Goal: Task Accomplishment & Management: Manage account settings

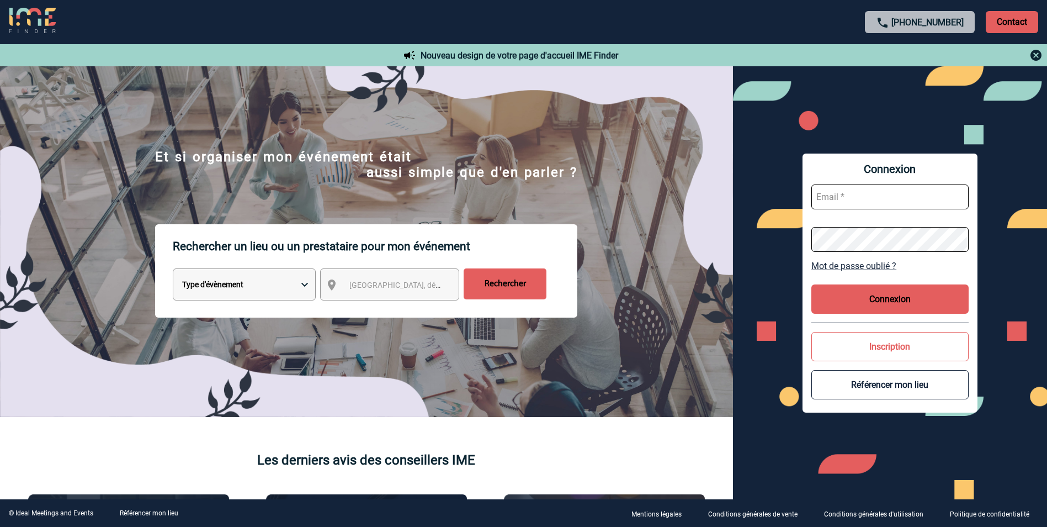
click at [876, 195] on input "text" at bounding box center [889, 196] width 157 height 25
click at [363, 286] on span "[GEOGRAPHIC_DATA], département, région..." at bounding box center [425, 284] width 153 height 9
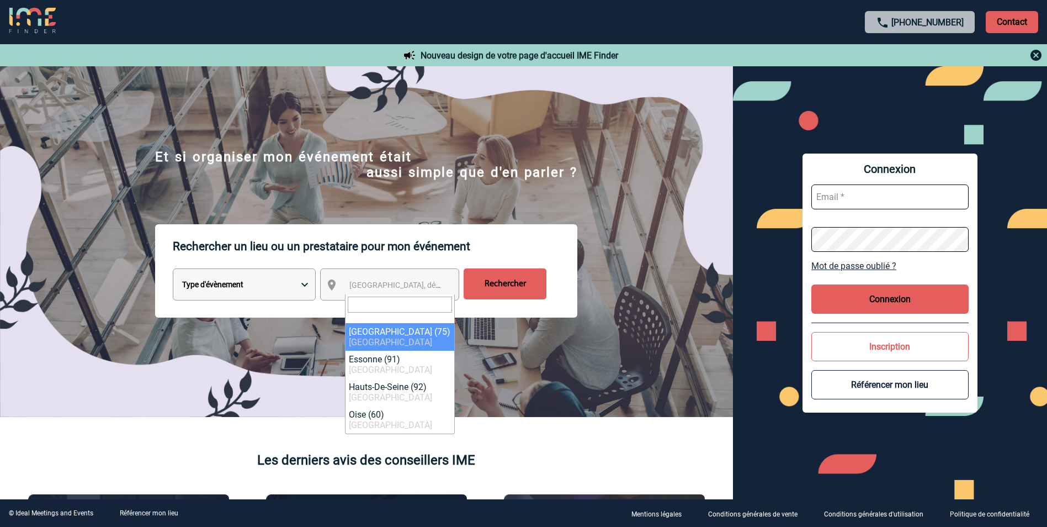
click at [281, 286] on select "Type d'évènement Séminaire avec nuitée Réunion Repas de groupe Team Building & …" at bounding box center [244, 284] width 143 height 32
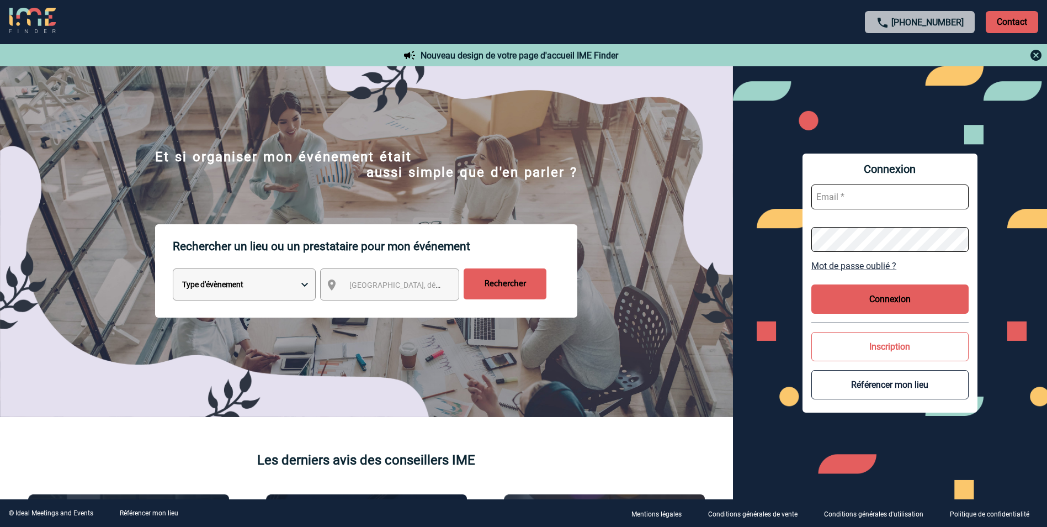
click at [307, 288] on select "Type d'évènement Séminaire avec nuitée Réunion Repas de groupe Team Building & …" at bounding box center [244, 284] width 143 height 32
select select "3"
click at [173, 270] on select "Type d'évènement Séminaire avec nuitée Réunion Repas de groupe Team Building & …" at bounding box center [244, 284] width 143 height 32
click at [896, 196] on input "text" at bounding box center [889, 196] width 157 height 25
type input "[PERSON_NAME][EMAIL_ADDRESS][DOMAIN_NAME]"
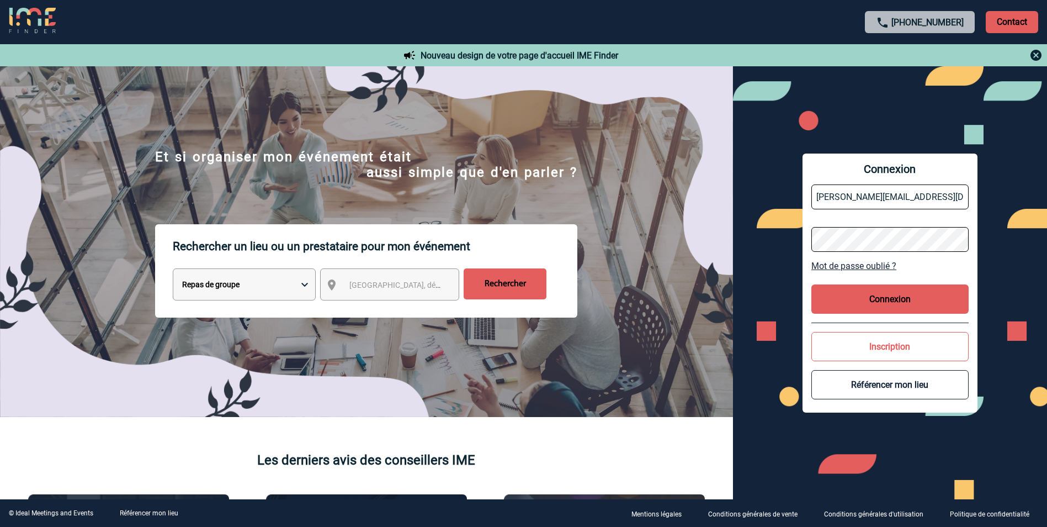
click at [858, 263] on link "Mot de passe oublié ?" at bounding box center [889, 265] width 157 height 10
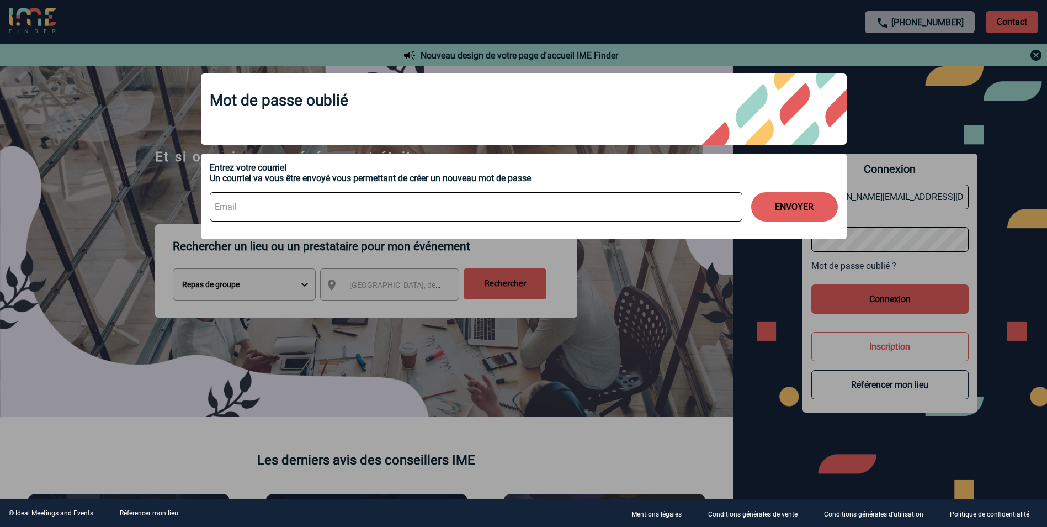
click at [332, 208] on input at bounding box center [476, 206] width 533 height 29
type input "[PERSON_NAME][EMAIL_ADDRESS][DOMAIN_NAME]"
click at [751, 192] on button "ENVOYER" at bounding box center [794, 206] width 87 height 29
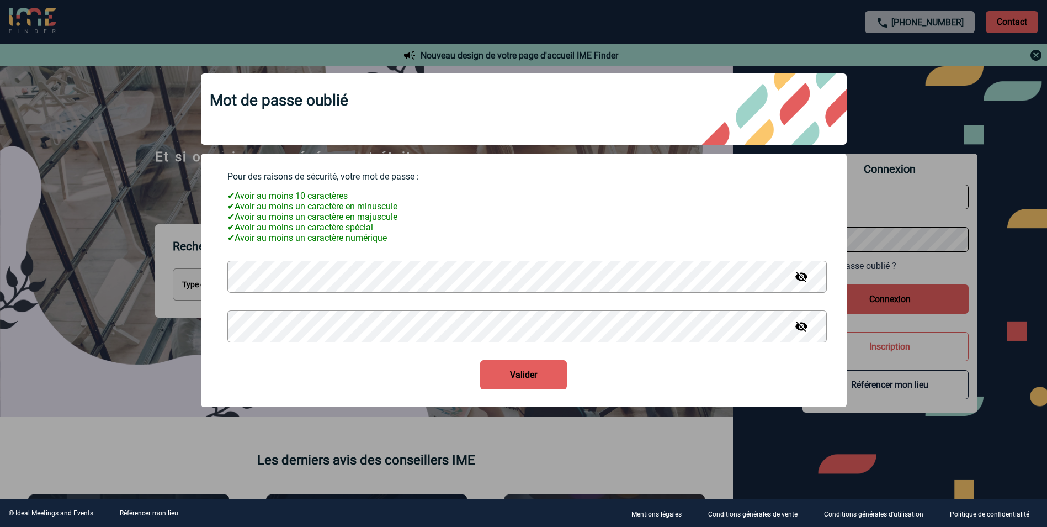
click at [480, 360] on button "Valider" at bounding box center [523, 374] width 87 height 29
